Goal: Task Accomplishment & Management: Manage account settings

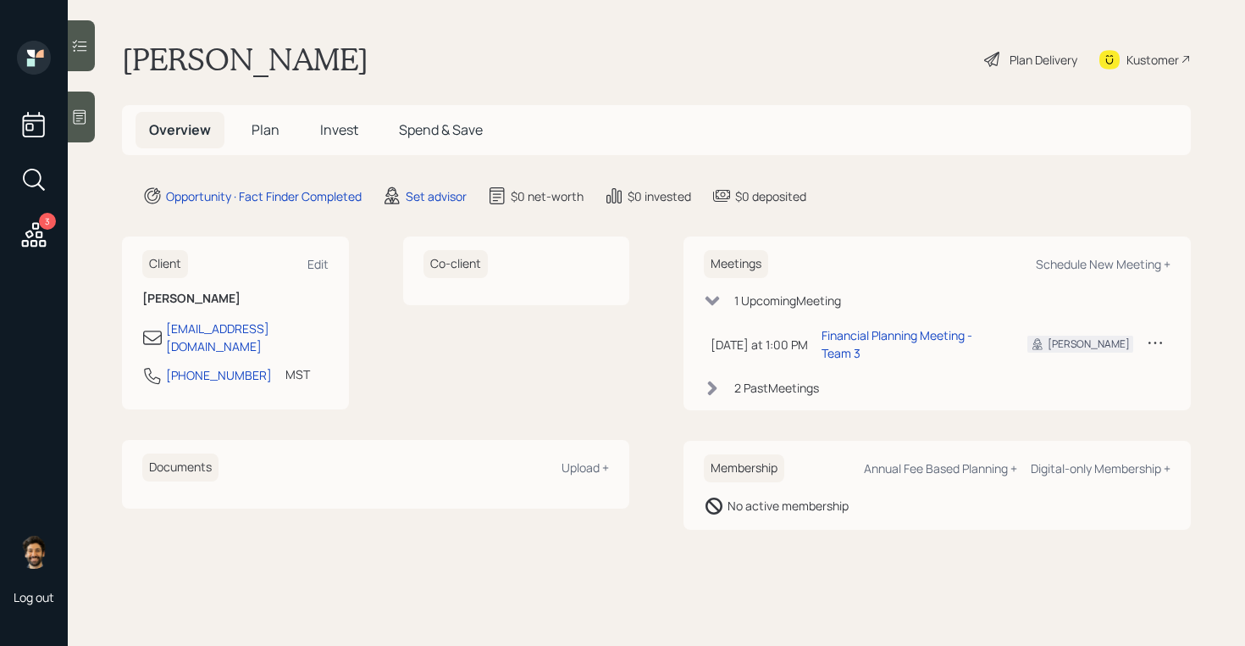
click at [733, 379] on div "2 Past Meeting s" at bounding box center [937, 388] width 467 height 18
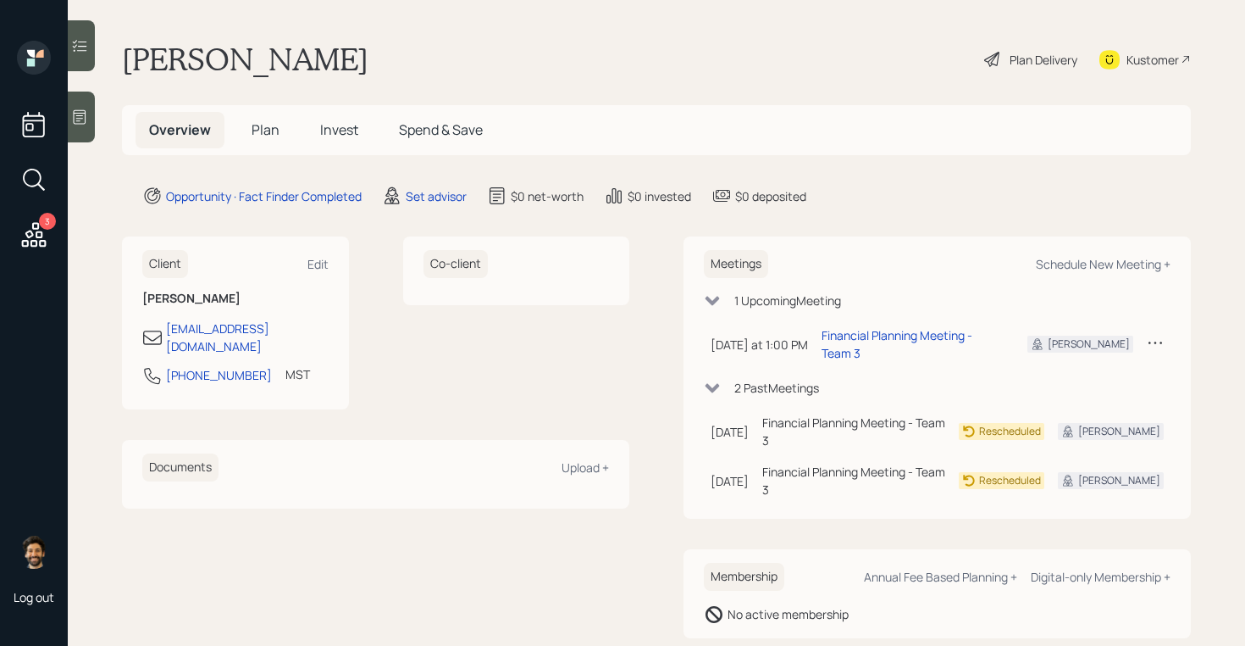
click at [1152, 334] on icon at bounding box center [1155, 342] width 17 height 17
click at [1063, 383] on div "Cancel" at bounding box center [1103, 391] width 122 height 16
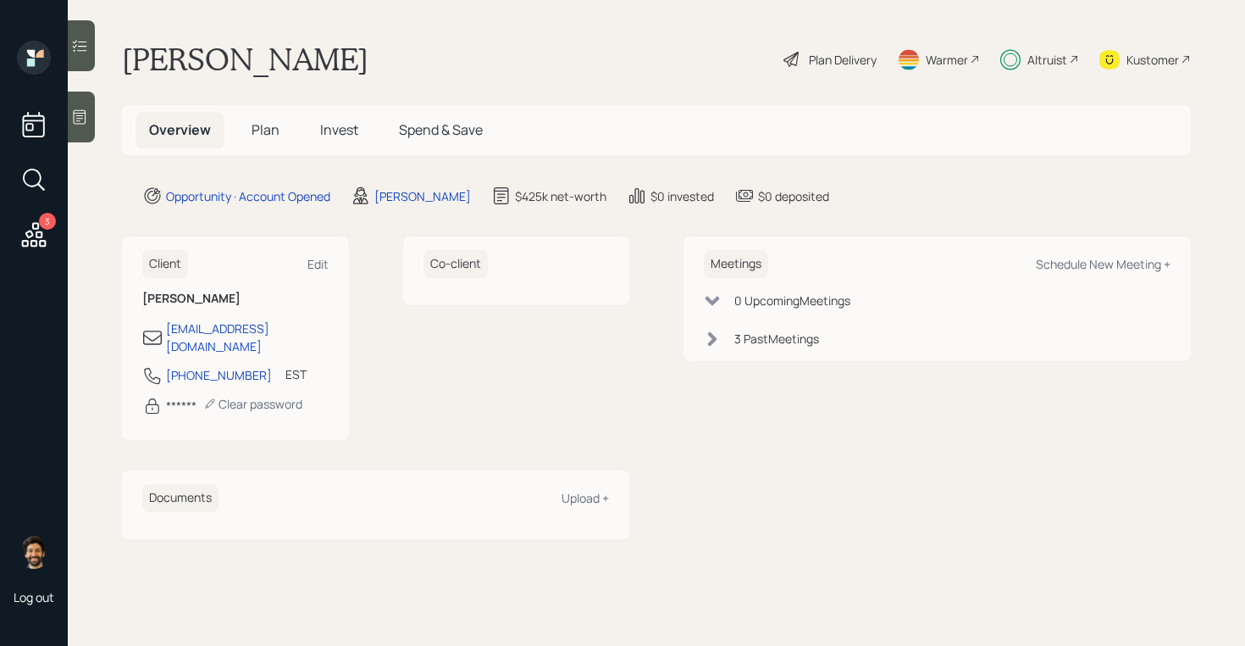
click at [325, 149] on div "Overview Plan Invest Spend & Save" at bounding box center [656, 130] width 1069 height 50
